Goal: Information Seeking & Learning: Learn about a topic

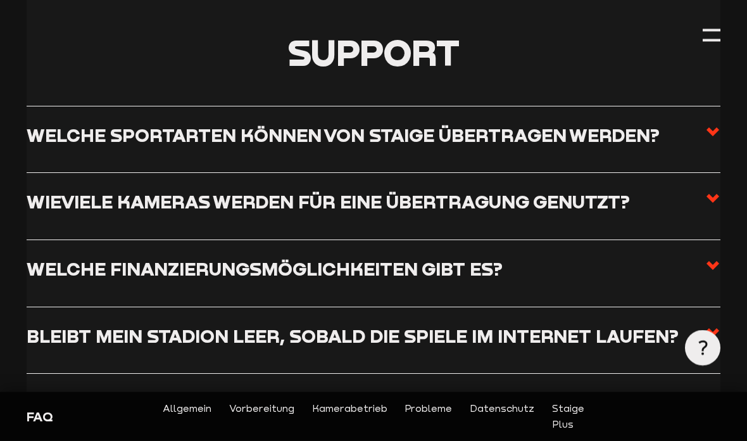
scroll to position [261, 0]
click at [625, 204] on h3 "Wieviele Kameras werden für eine Übertragung genutzt?" at bounding box center [328, 202] width 603 height 22
click at [0, 0] on input "Wieviele Kameras werden für eine Übertragung genutzt?" at bounding box center [0, 0] width 0 height 0
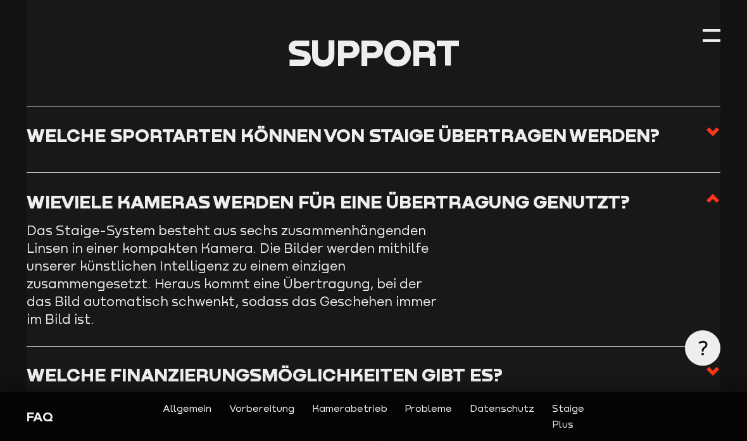
click at [623, 206] on h3 "Wieviele Kameras werden für eine Übertragung genutzt?" at bounding box center [328, 202] width 603 height 22
click at [0, 0] on input "Wieviele Kameras werden für eine Übertragung genutzt?" at bounding box center [0, 0] width 0 height 0
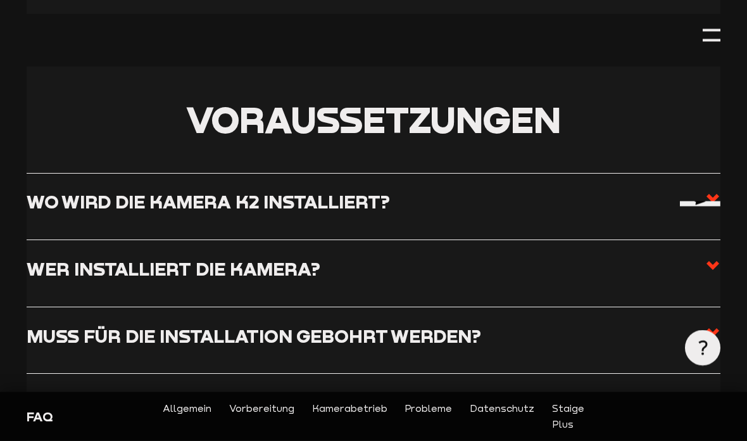
scroll to position [775, 0]
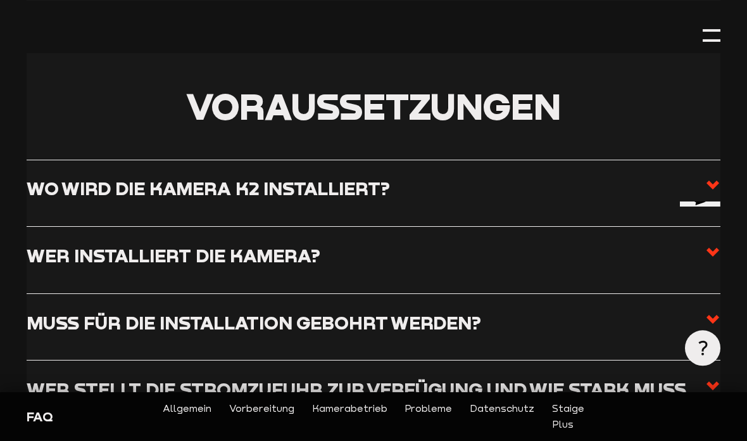
click at [606, 183] on label "Wo wird die Kamera K2 installiert?" at bounding box center [374, 192] width 694 height 31
click at [0, 0] on input "Wo wird die Kamera K2 installiert?" at bounding box center [0, 0] width 0 height 0
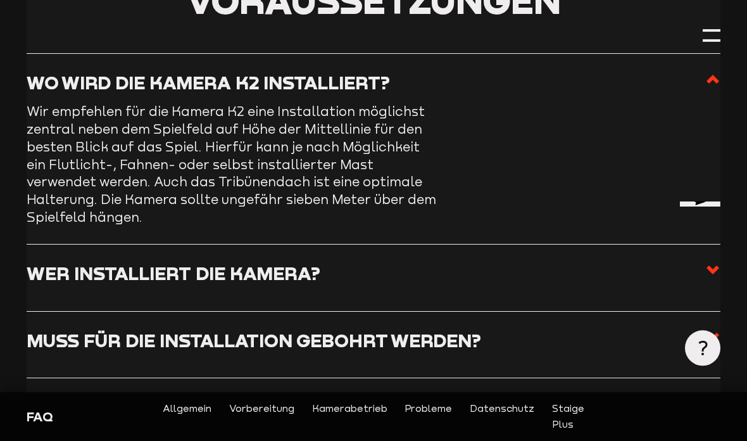
click at [573, 262] on label "Wer installiert die Kamera?" at bounding box center [374, 277] width 694 height 31
click at [0, 0] on input "Wer installiert die Kamera?" at bounding box center [0, 0] width 0 height 0
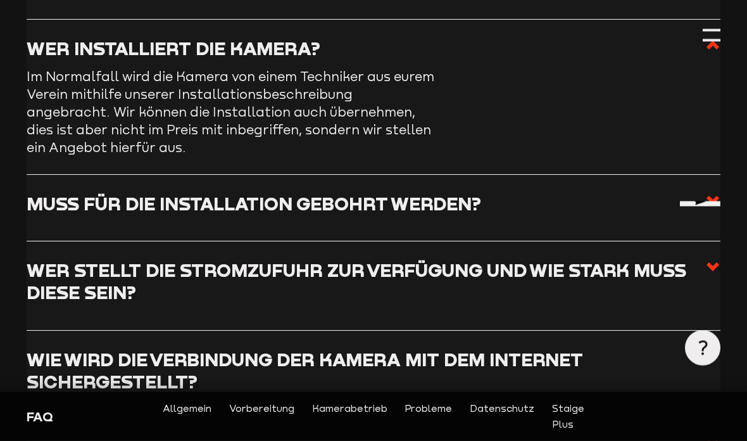
scroll to position [879, 0]
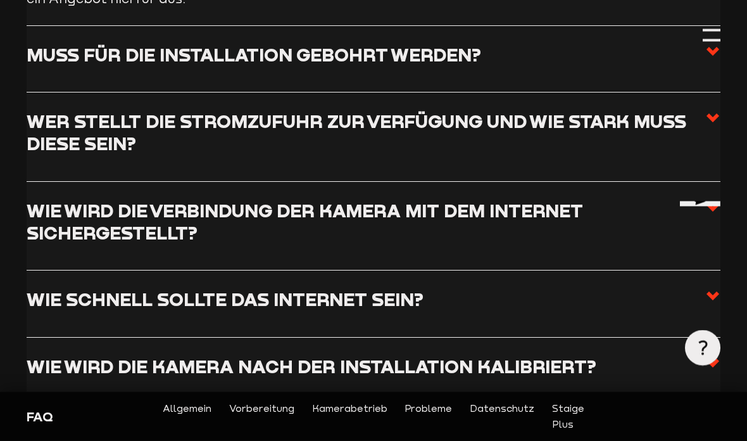
click at [544, 356] on h3 "Wie wird die Kamera nach der Installation kalibriert?" at bounding box center [312, 367] width 570 height 22
click at [0, 0] on input "Wie wird die Kamera nach der Installation kalibriert?" at bounding box center [0, 0] width 0 height 0
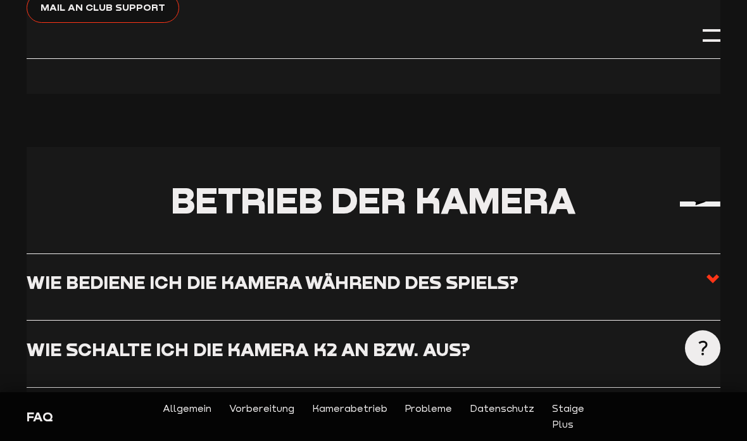
scroll to position [1449, 0]
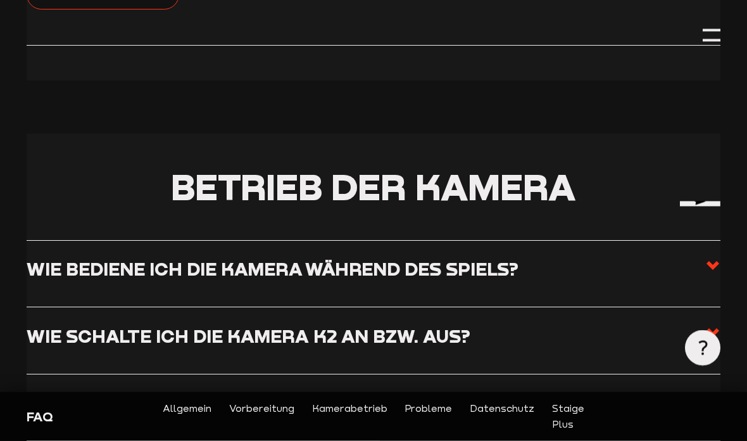
click at [81, 258] on h3 "Wie bediene ich die Kamera während des Spiels?" at bounding box center [273, 269] width 492 height 22
click at [0, 0] on input "Wie bediene ich die Kamera während des Spiels?" at bounding box center [0, 0] width 0 height 0
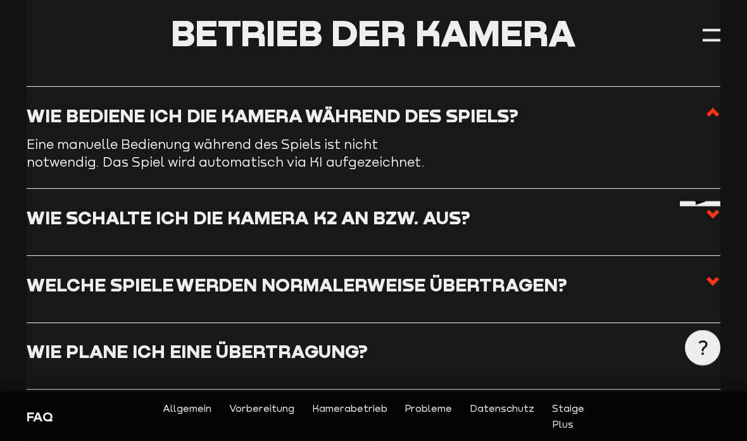
scroll to position [1450, 0]
click at [81, 216] on h3 "Wie schalte ich die Kamera K2 an bzw. aus?" at bounding box center [249, 217] width 444 height 22
click at [0, 0] on input "Wie schalte ich die Kamera K2 an bzw. aus?" at bounding box center [0, 0] width 0 height 0
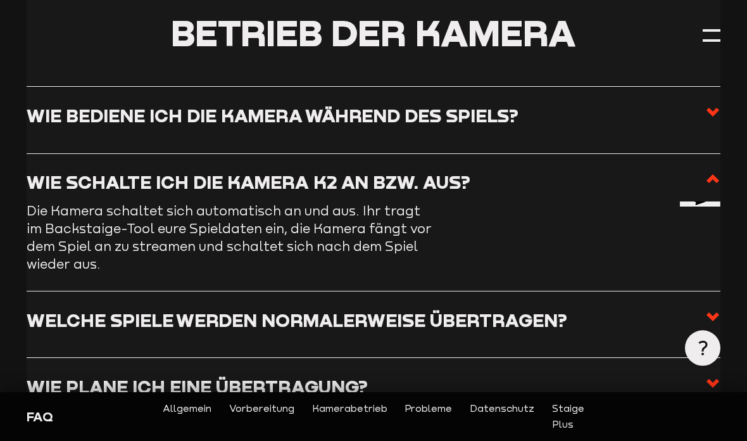
click at [569, 309] on label "Welche Spiele werden normalerweise übertragen?" at bounding box center [374, 324] width 694 height 31
click at [0, 0] on input "Welche Spiele werden normalerweise übertragen?" at bounding box center [0, 0] width 0 height 0
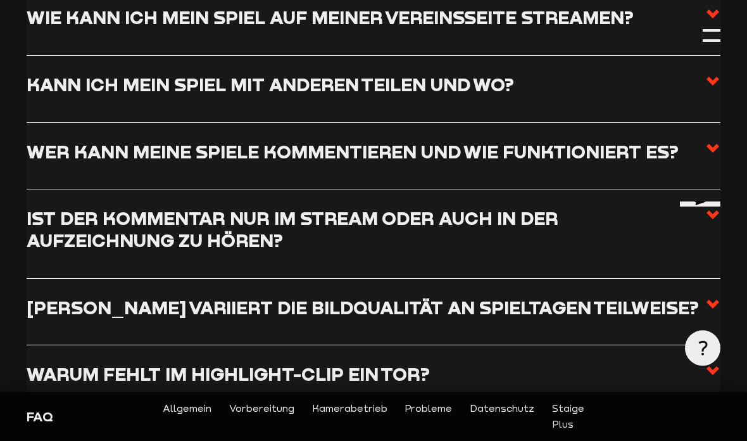
scroll to position [2000, 0]
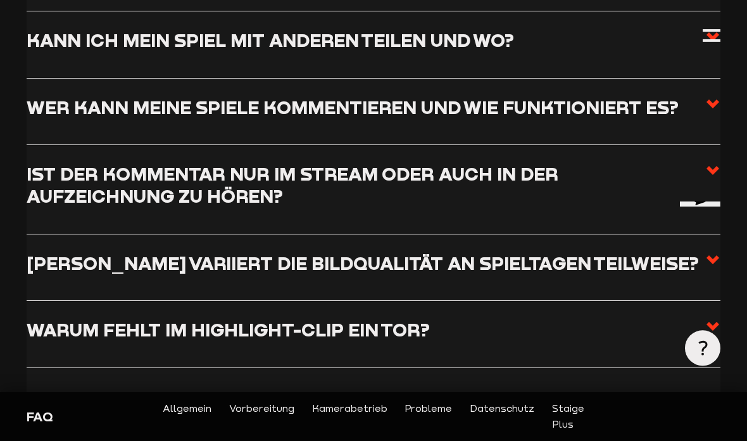
click at [677, 170] on h3 "Ist der Kommentar nur im Stream oder auch in der Aufzeichnung zu hören?" at bounding box center [366, 185] width 679 height 44
click at [0, 0] on input "Ist der Kommentar nur im Stream oder auch in der Aufzeichnung zu hören?" at bounding box center [0, 0] width 0 height 0
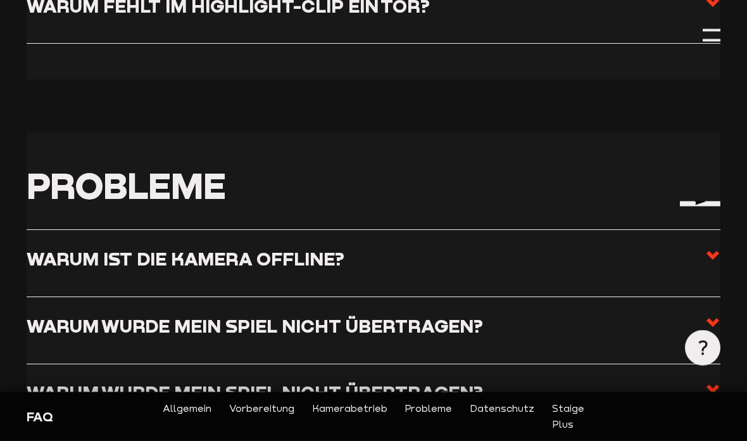
click at [586, 315] on label "Warum wurde mein Spiel nicht übertragen?" at bounding box center [374, 330] width 694 height 31
click at [0, 0] on input "Warum wurde mein Spiel nicht übertragen?" at bounding box center [0, 0] width 0 height 0
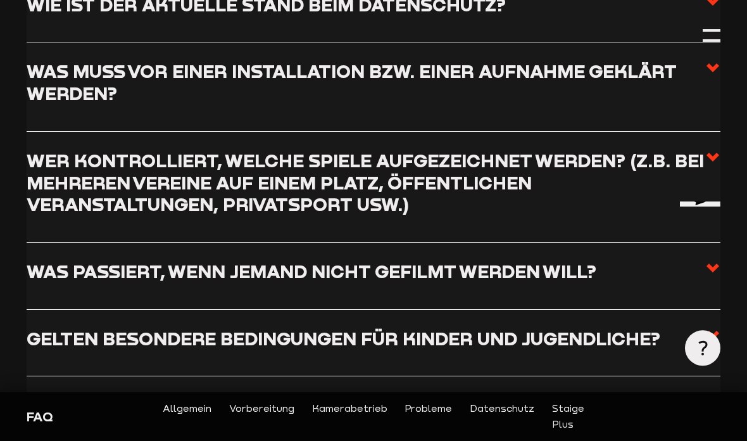
scroll to position [3026, 0]
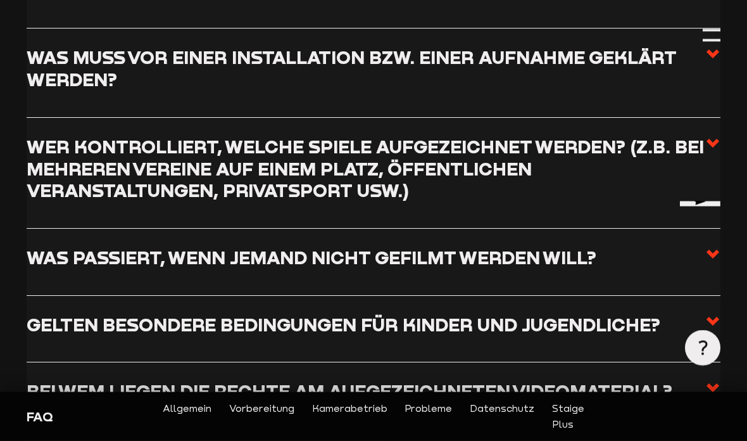
click at [578, 380] on h3 "Bei wem liegen die Rechte am aufgezeichneten Videomaterial?" at bounding box center [350, 391] width 646 height 22
click at [0, 0] on input "Bei wem liegen die Rechte am aufgezeichneten Videomaterial?" at bounding box center [0, 0] width 0 height 0
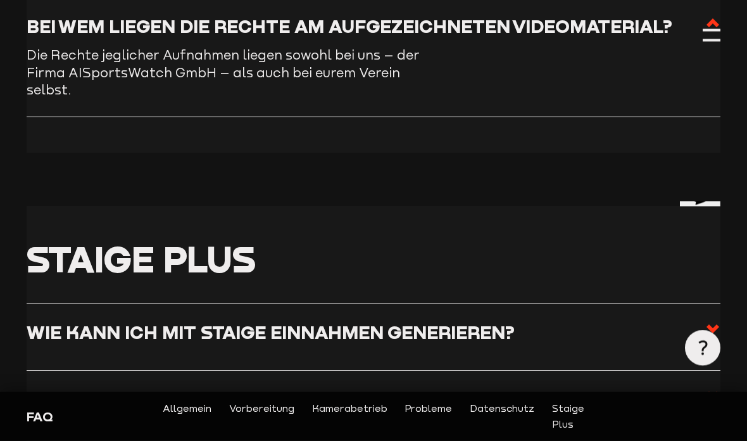
scroll to position [3226, 0]
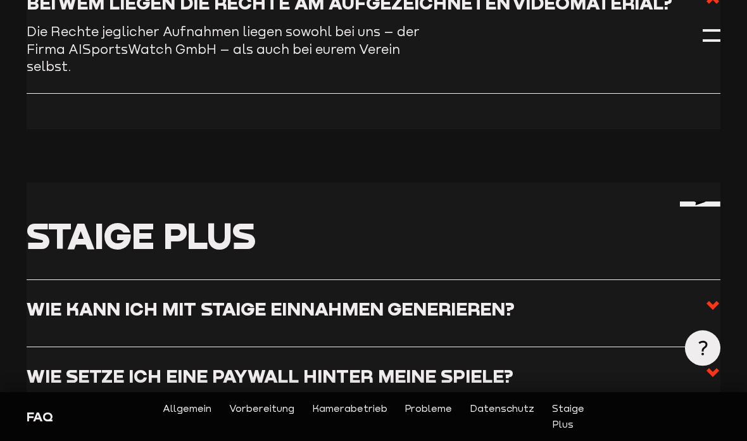
click at [610, 297] on label "Wie kann ich mit Staige Einnahmen generieren?" at bounding box center [374, 312] width 694 height 31
click at [0, 0] on input "Wie kann ich mit Staige Einnahmen generieren?" at bounding box center [0, 0] width 0 height 0
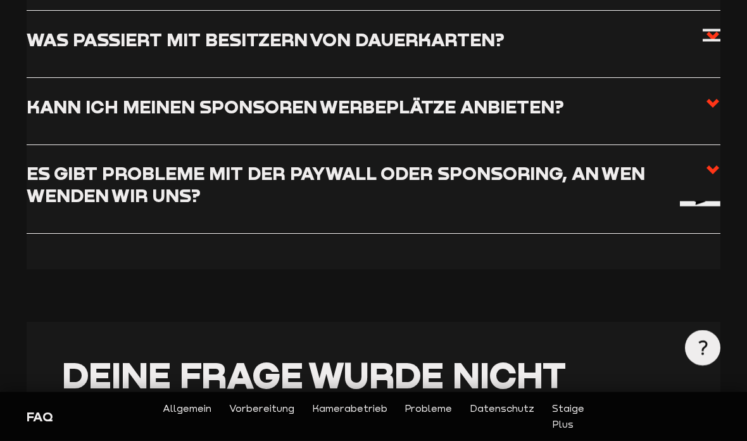
scroll to position [3795, 0]
